Goal: Use online tool/utility: Utilize a website feature to perform a specific function

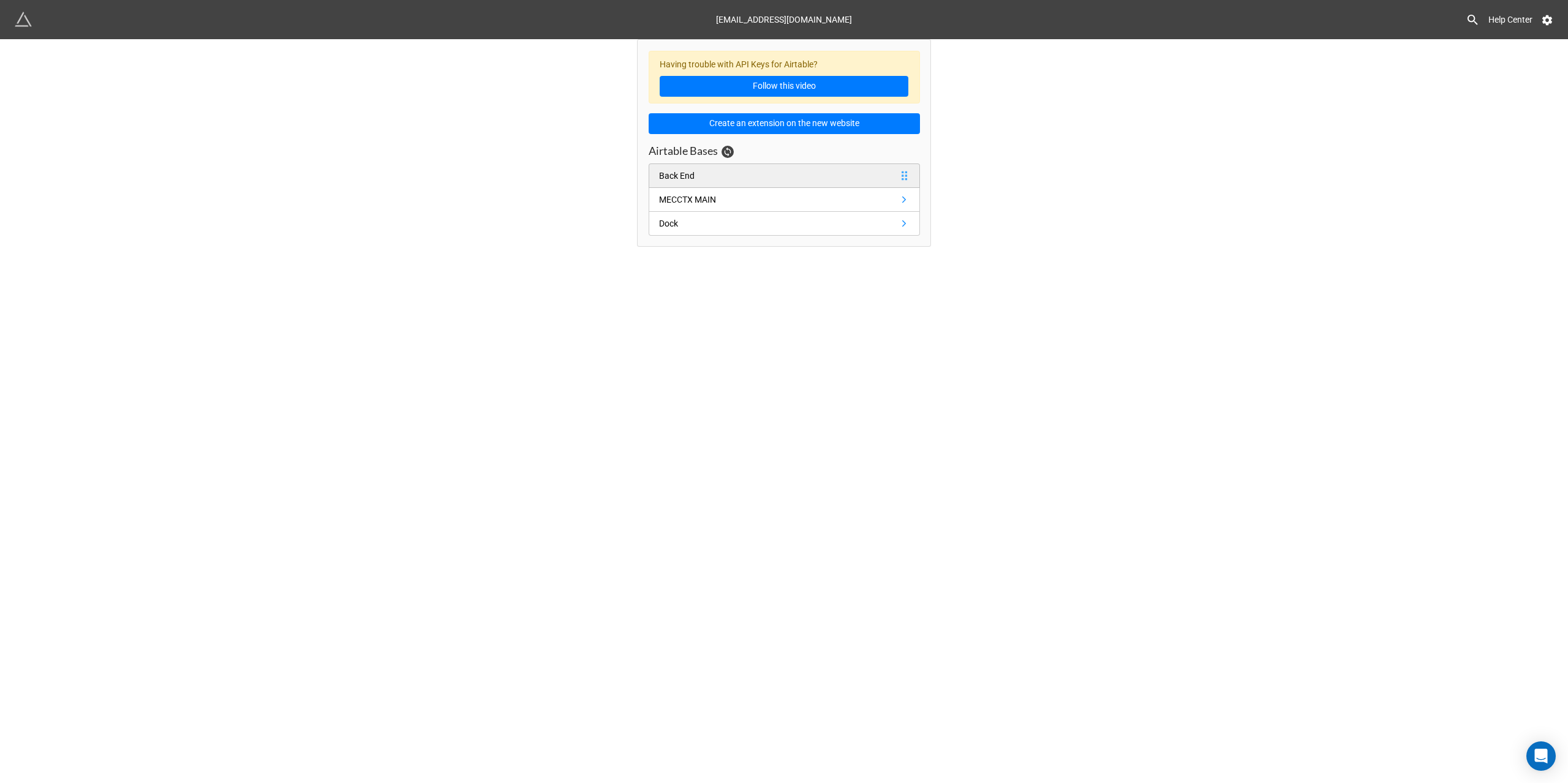
click at [717, 173] on link "Back End" at bounding box center [784, 176] width 271 height 25
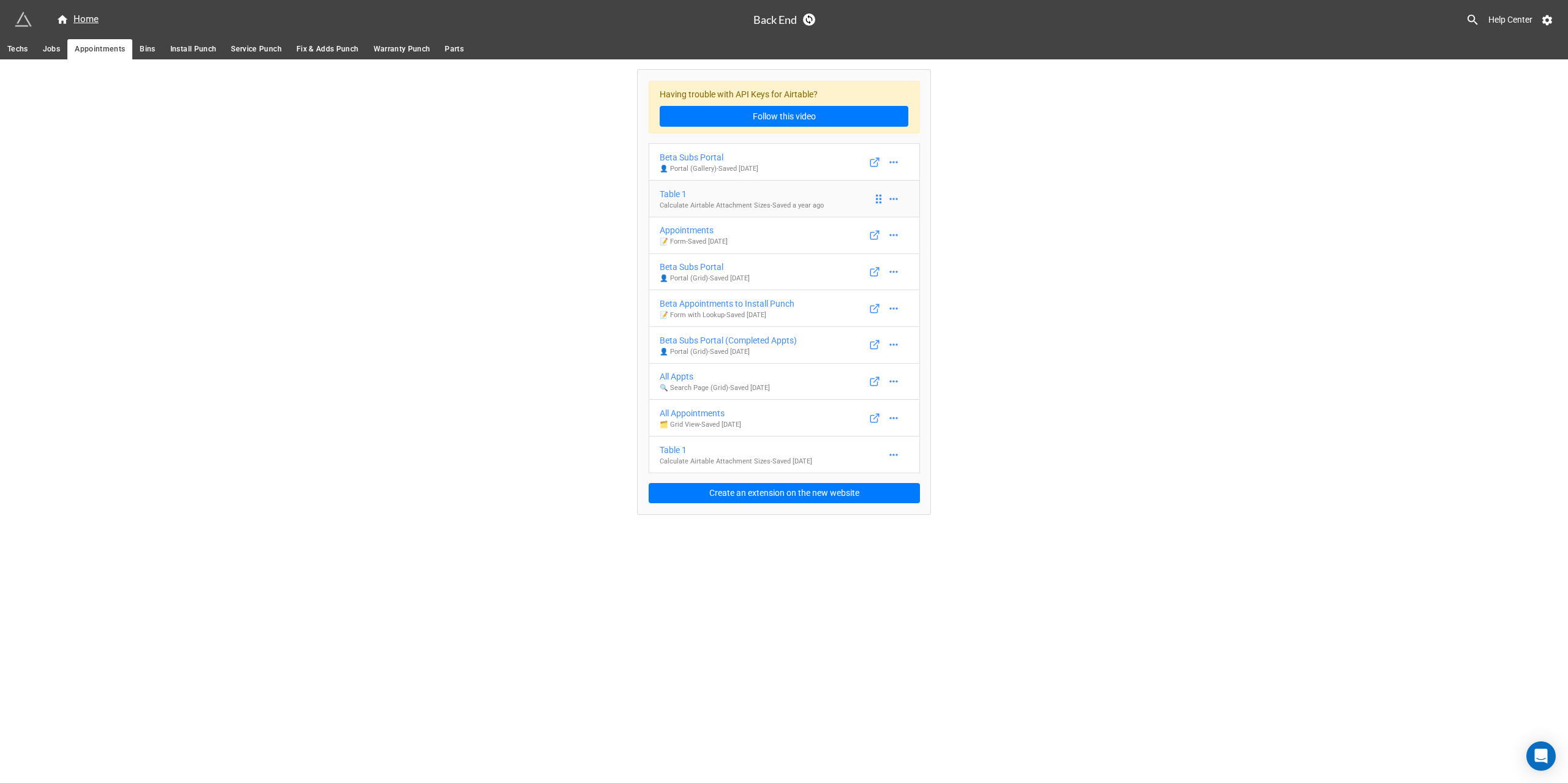
click at [772, 199] on div "Table 1" at bounding box center [741, 194] width 164 height 13
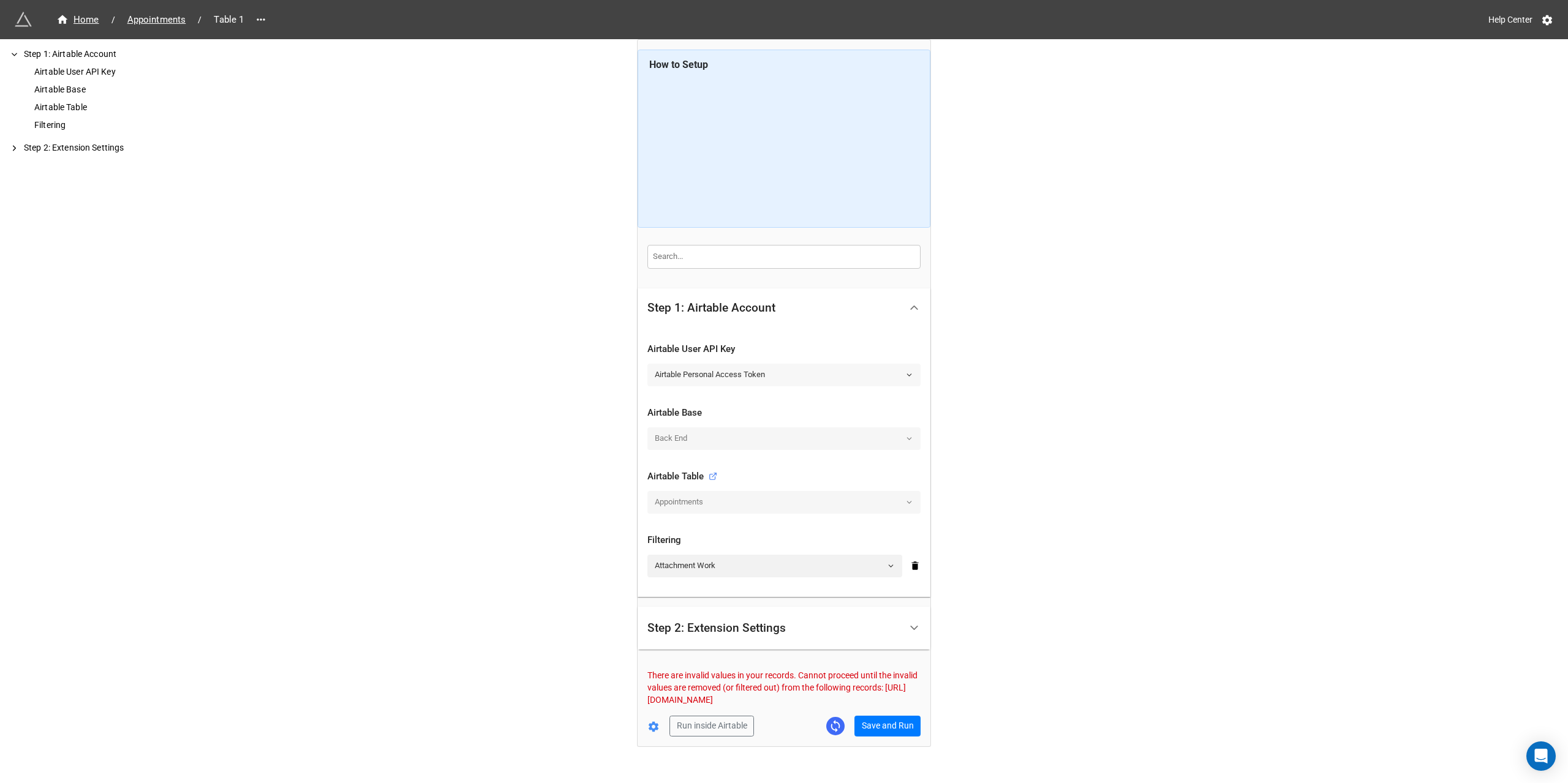
click at [768, 373] on link "Airtable Personal Access Token" at bounding box center [784, 375] width 273 height 22
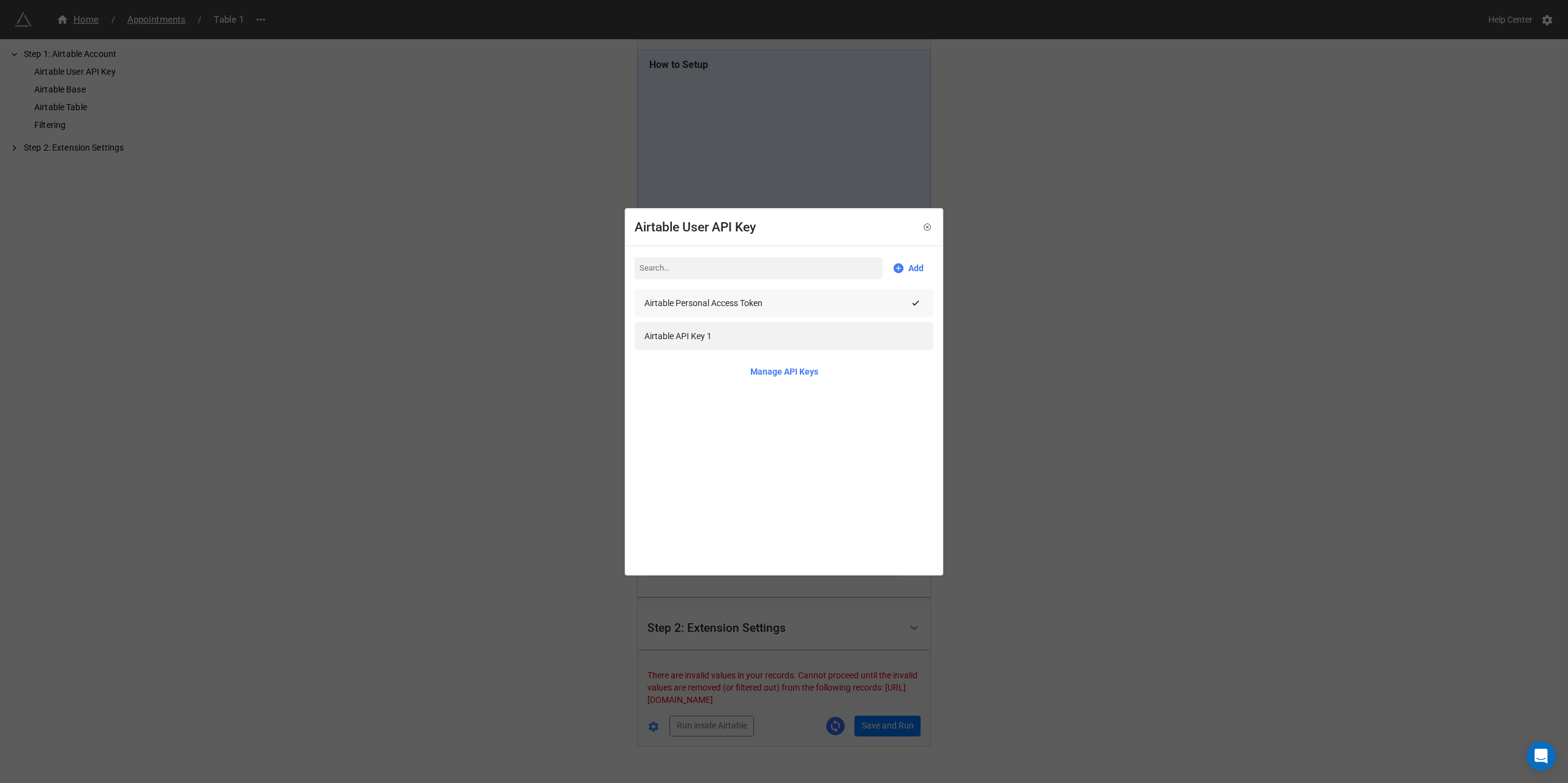
click at [830, 304] on div "Airtable Personal Access Token" at bounding box center [775, 303] width 263 height 13
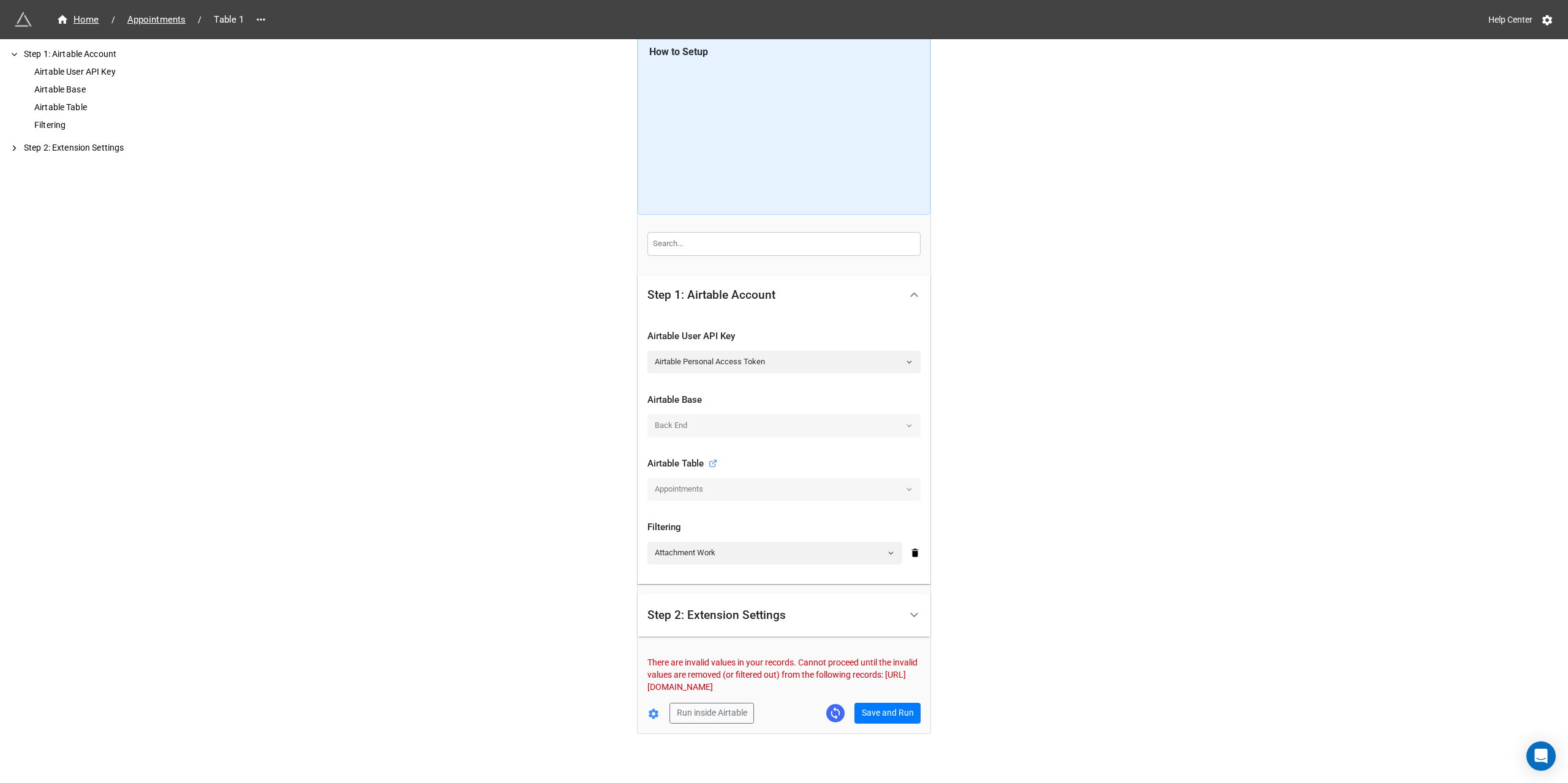
scroll to position [24, 0]
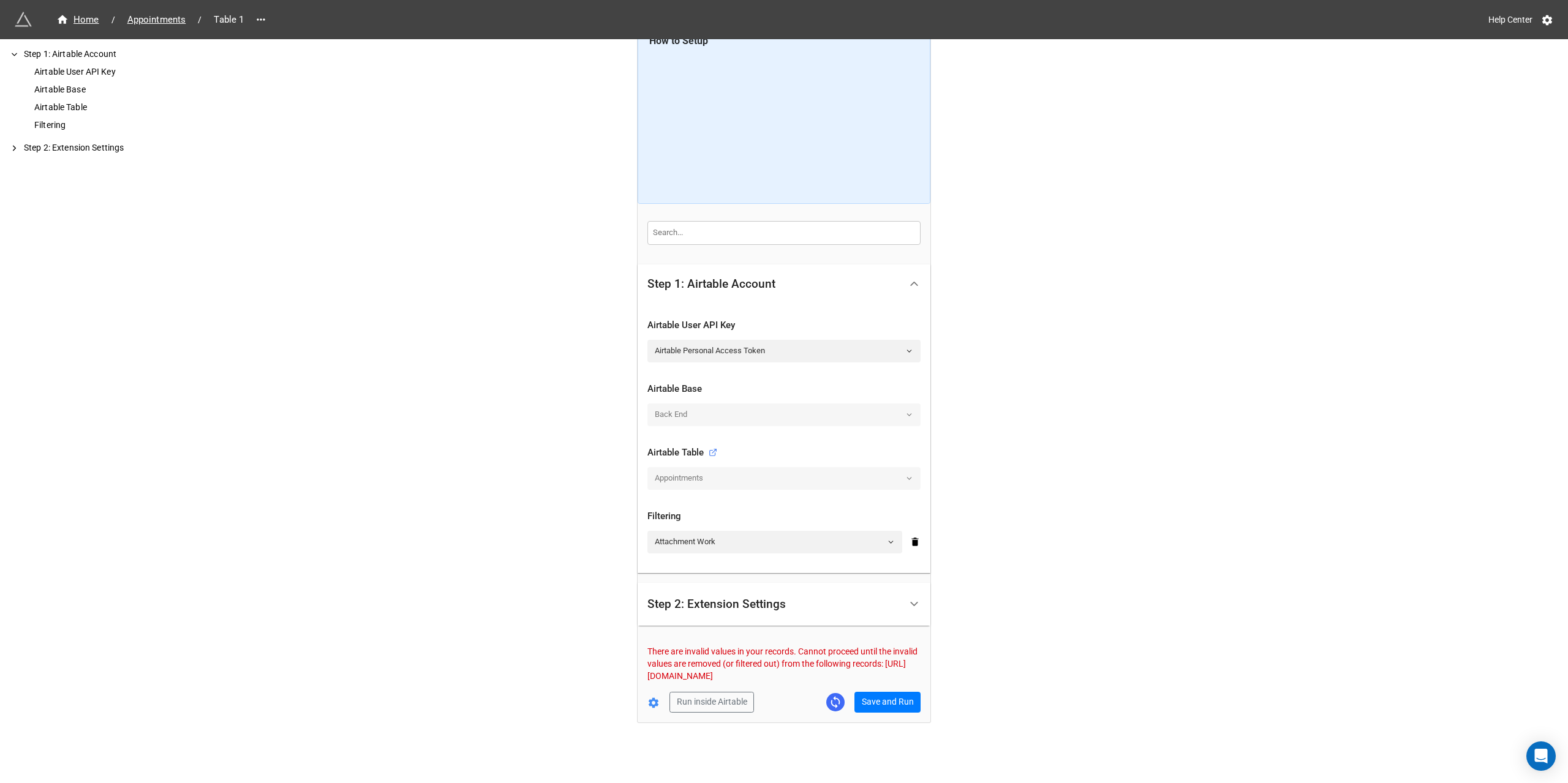
click at [877, 599] on div "Step 2: Extension Settings" at bounding box center [774, 604] width 253 height 28
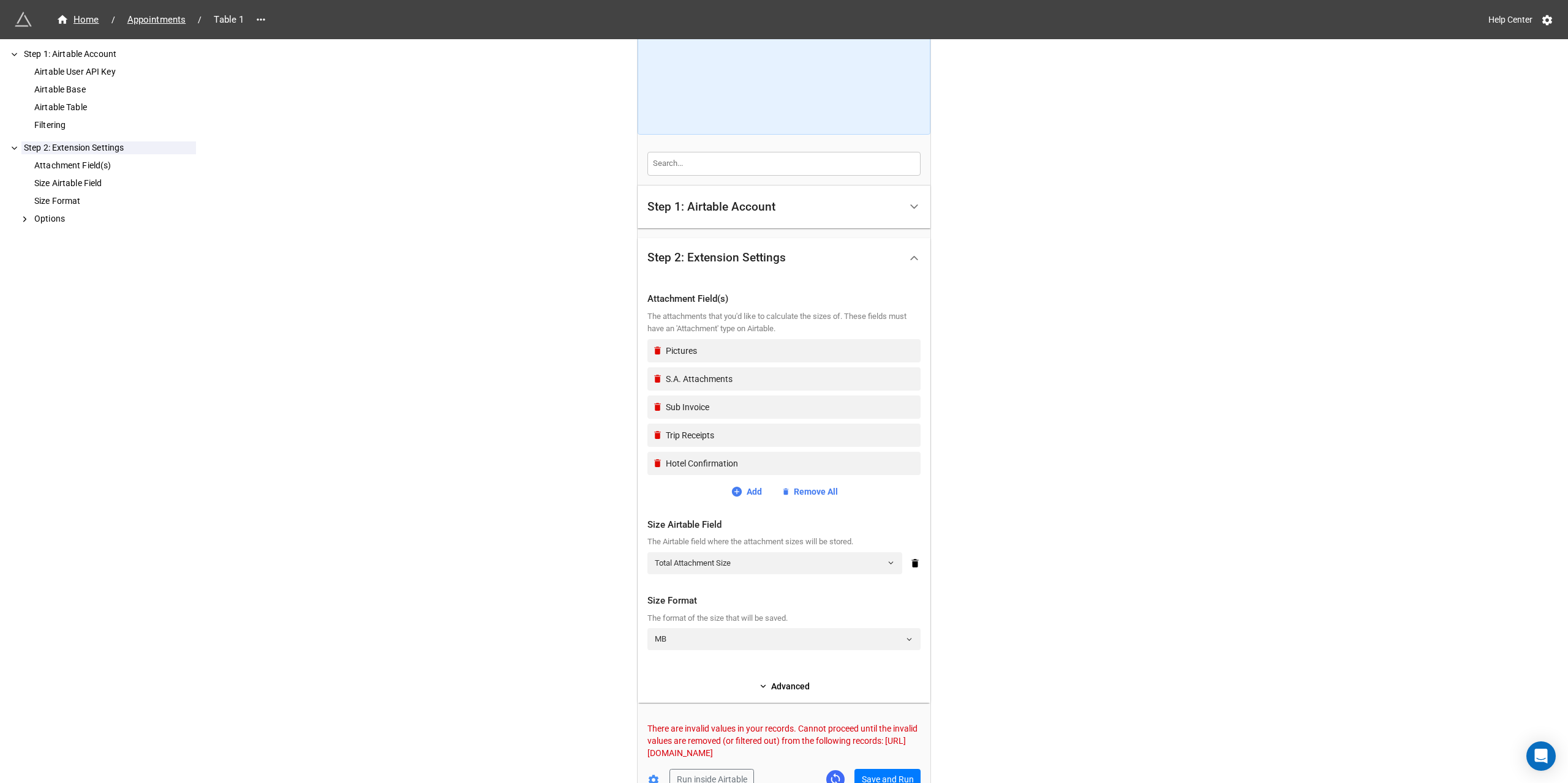
scroll to position [122, 0]
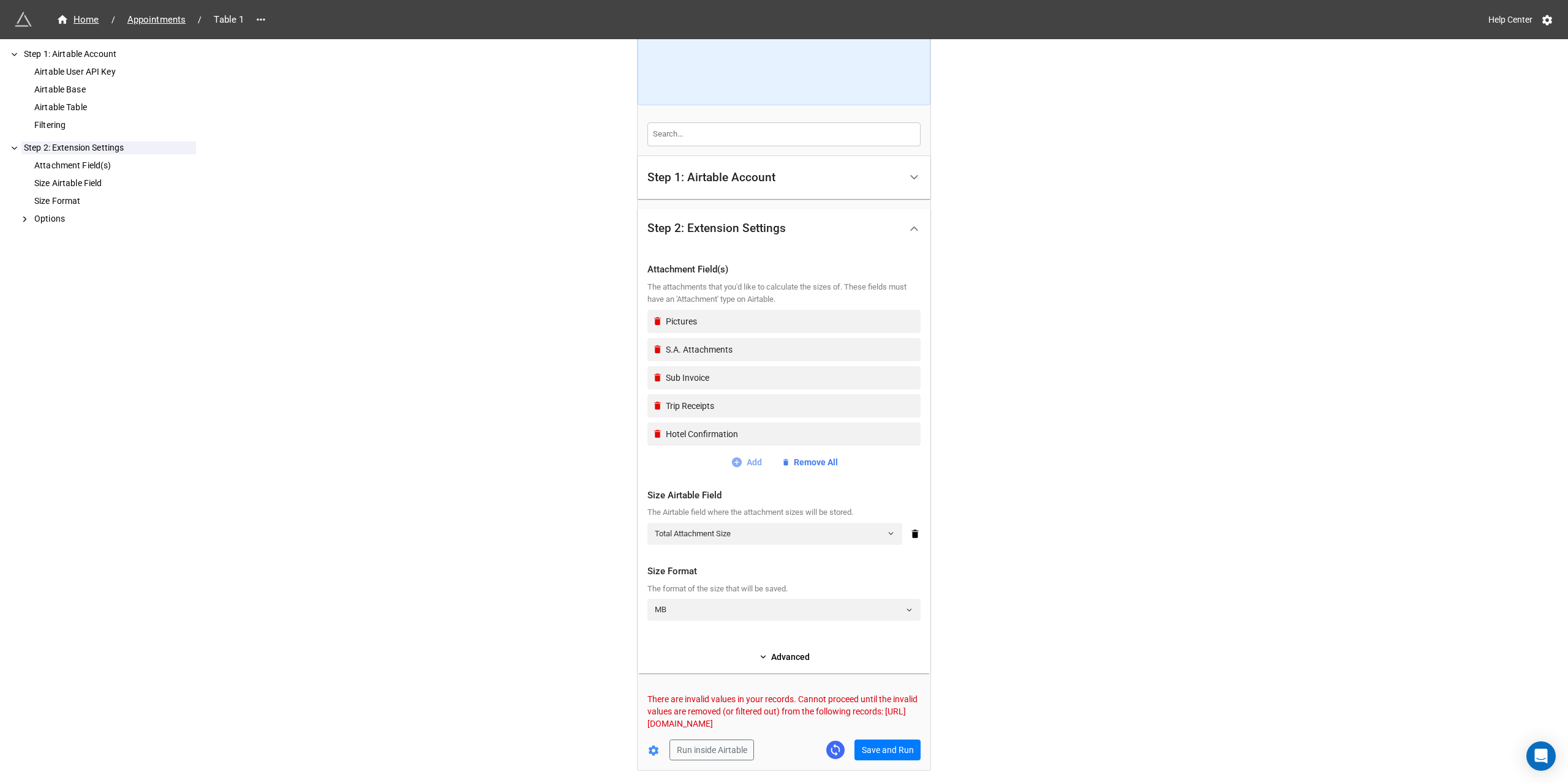
click at [742, 461] on link "Add" at bounding box center [746, 462] width 31 height 13
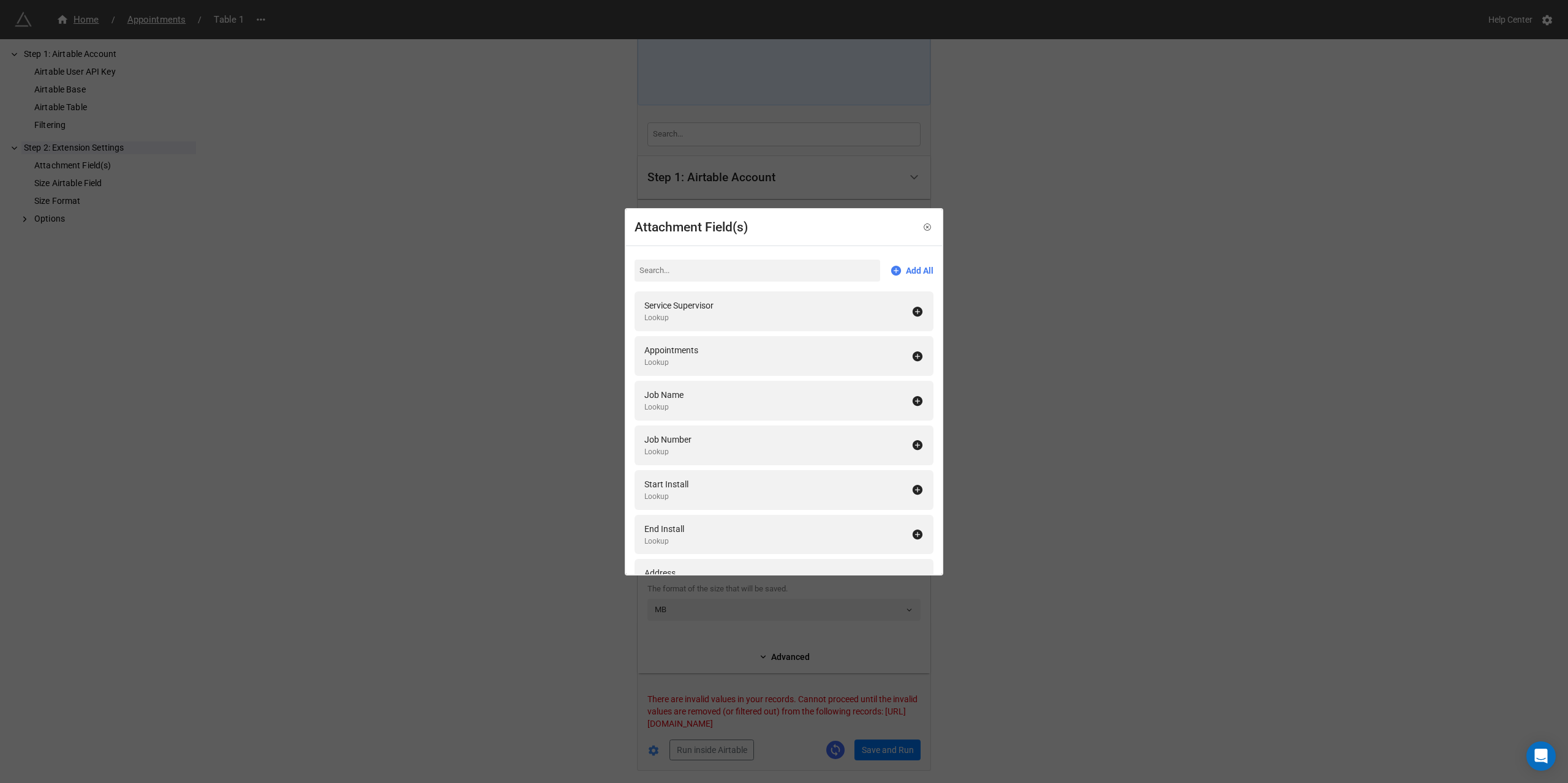
click at [715, 273] on input at bounding box center [757, 270] width 246 height 22
type input "punch"
click at [739, 305] on div "Punch List Attachments" at bounding box center [777, 311] width 267 height 25
click at [1022, 253] on div "Attachment Field(s) punch Add All Service Punch Count Rollup Install Punch Coun…" at bounding box center [784, 392] width 1568 height 783
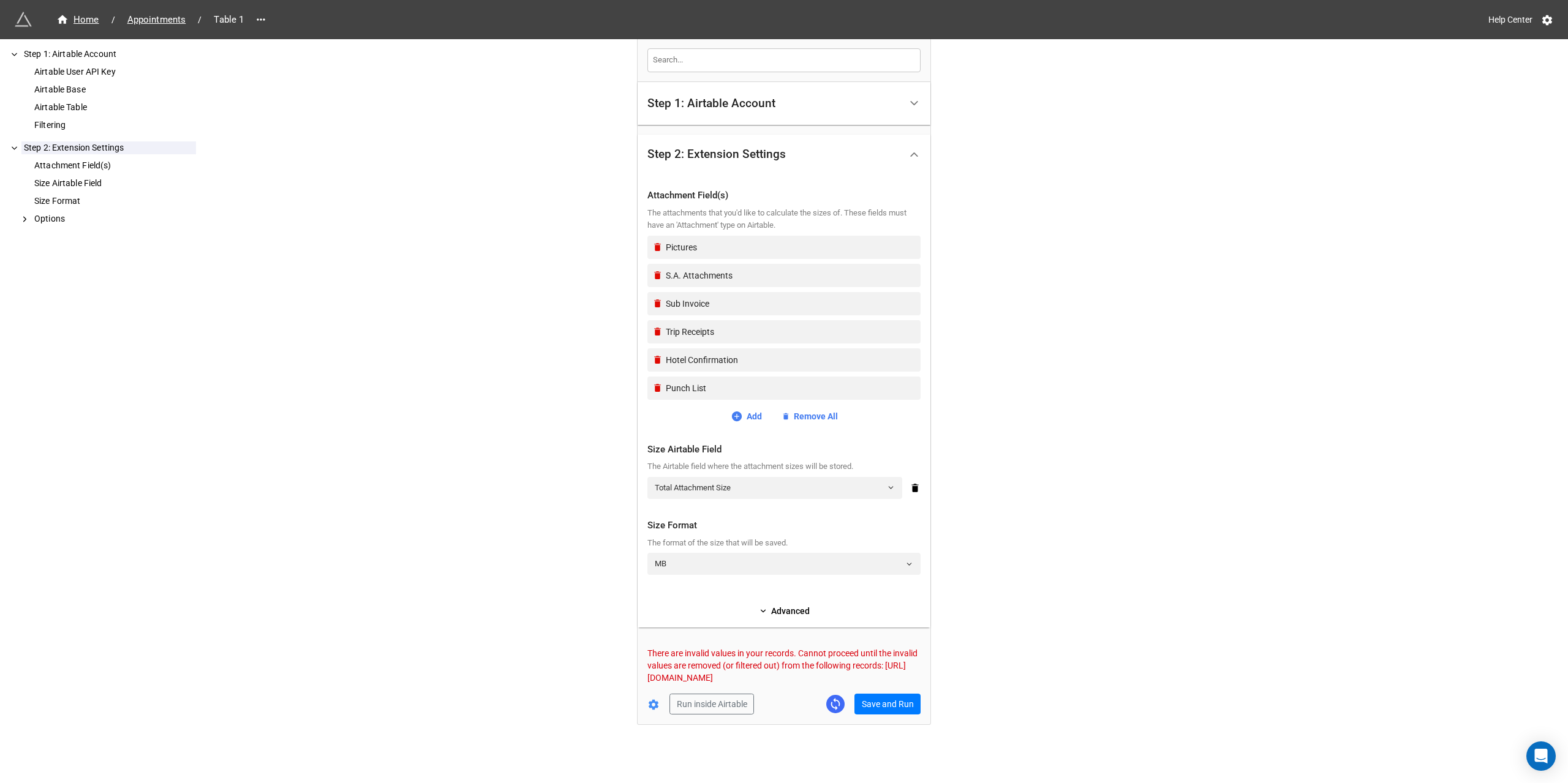
scroll to position [198, 0]
click at [872, 704] on button "Save and Run" at bounding box center [888, 702] width 66 height 21
